Goal: Check status

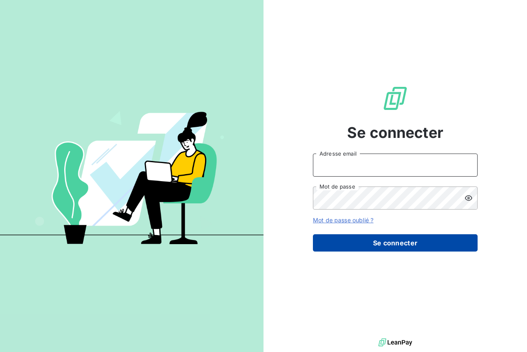
type input "[PERSON_NAME][EMAIL_ADDRESS][DOMAIN_NAME]"
click at [403, 240] on button "Se connecter" at bounding box center [395, 242] width 165 height 17
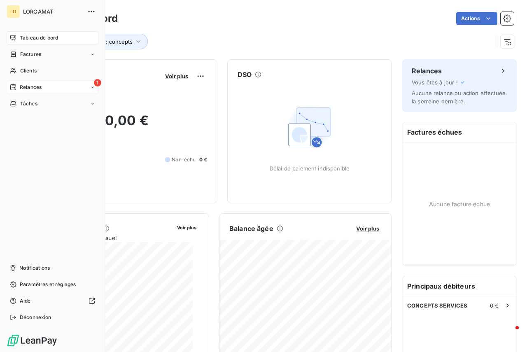
click at [70, 85] on div "1 Relances" at bounding box center [53, 87] width 92 height 13
drag, startPoint x: 53, startPoint y: 101, endPoint x: 73, endPoint y: 111, distance: 22.3
click at [53, 102] on div "À effectuer" at bounding box center [57, 103] width 82 height 13
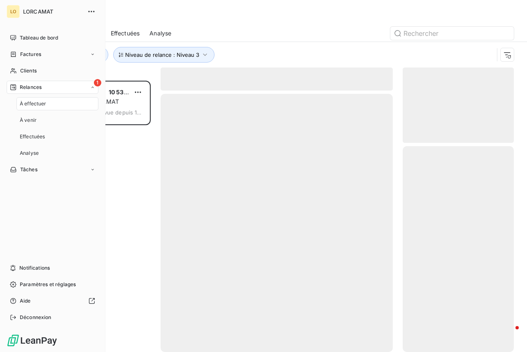
scroll to position [265, 105]
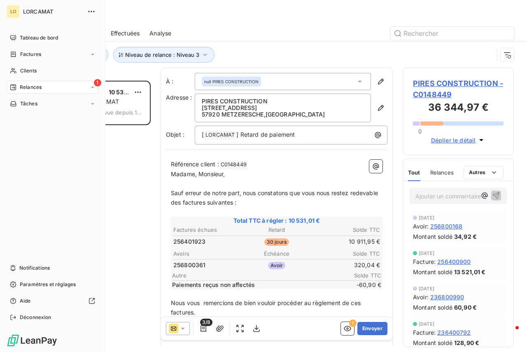
click at [95, 89] on div "1 Relances" at bounding box center [53, 87] width 92 height 13
click at [52, 126] on div "À venir" at bounding box center [57, 120] width 82 height 13
